Goal: Information Seeking & Learning: Learn about a topic

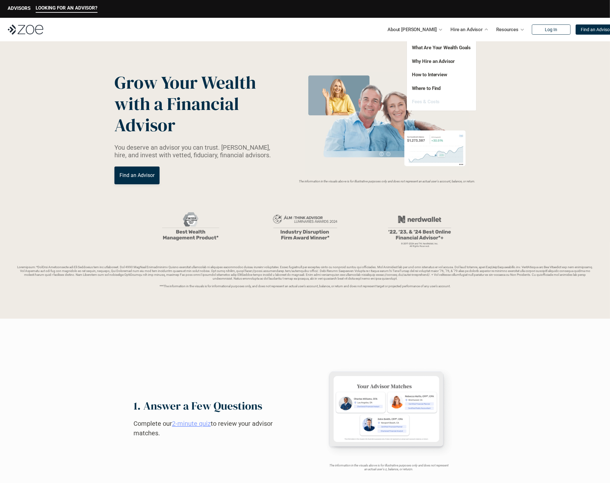
click at [428, 104] on link "Fees & Costs" at bounding box center [426, 102] width 28 height 6
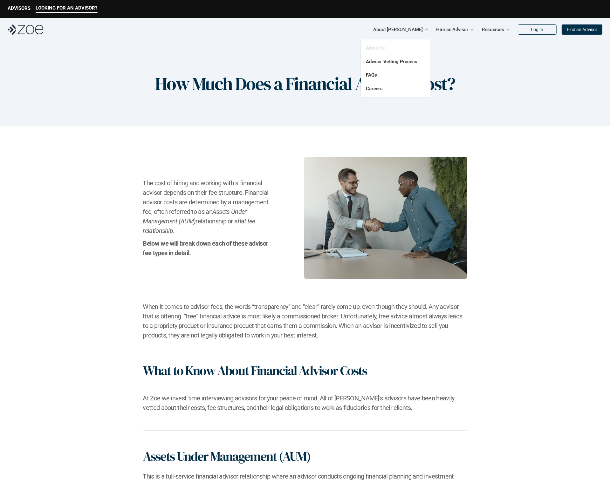
click at [382, 49] on link "About Us" at bounding box center [375, 48] width 19 height 6
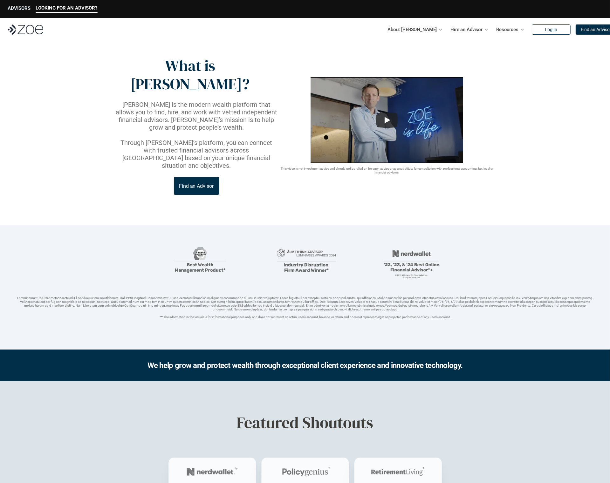
click at [17, 9] on p "ADVISORS" at bounding box center [19, 8] width 23 height 6
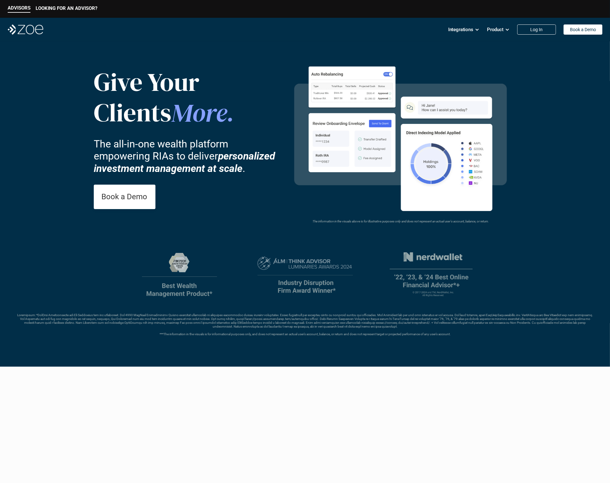
click at [32, 31] on img at bounding box center [26, 29] width 36 height 10
click at [27, 28] on img at bounding box center [26, 29] width 36 height 10
click at [60, 6] on p "LOOKING FOR AN ADVISOR?" at bounding box center [67, 8] width 62 height 6
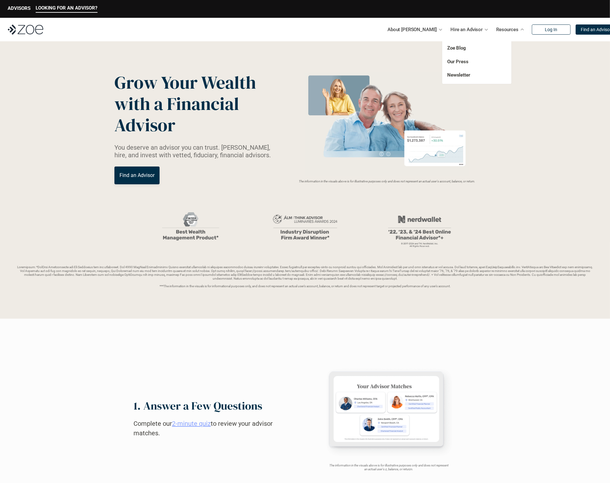
click at [496, 28] on p "Resources" at bounding box center [507, 30] width 22 height 10
click at [460, 46] on link "Zoe Blog" at bounding box center [456, 48] width 19 height 6
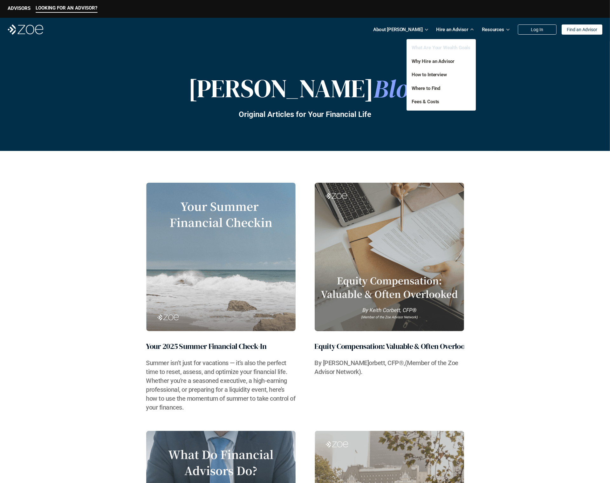
click at [443, 48] on link "What Are Your Wealth Goals" at bounding box center [440, 48] width 59 height 6
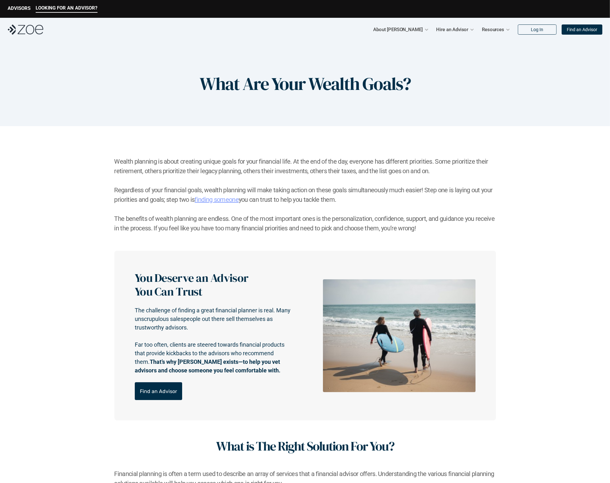
click at [34, 29] on img at bounding box center [26, 29] width 36 height 10
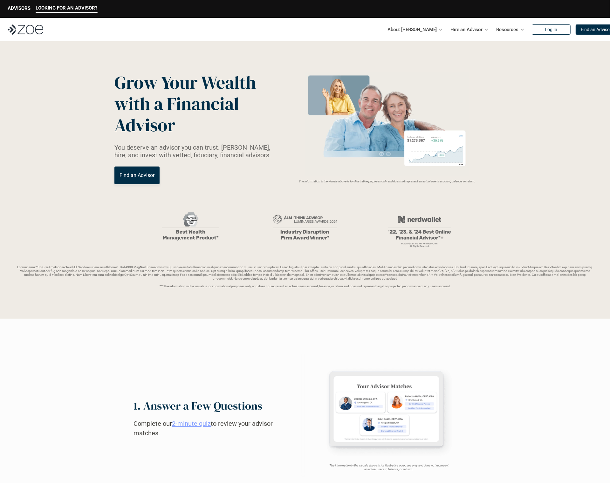
click at [197, 425] on link "2-minute quiz" at bounding box center [191, 424] width 39 height 8
